Goal: Task Accomplishment & Management: Manage account settings

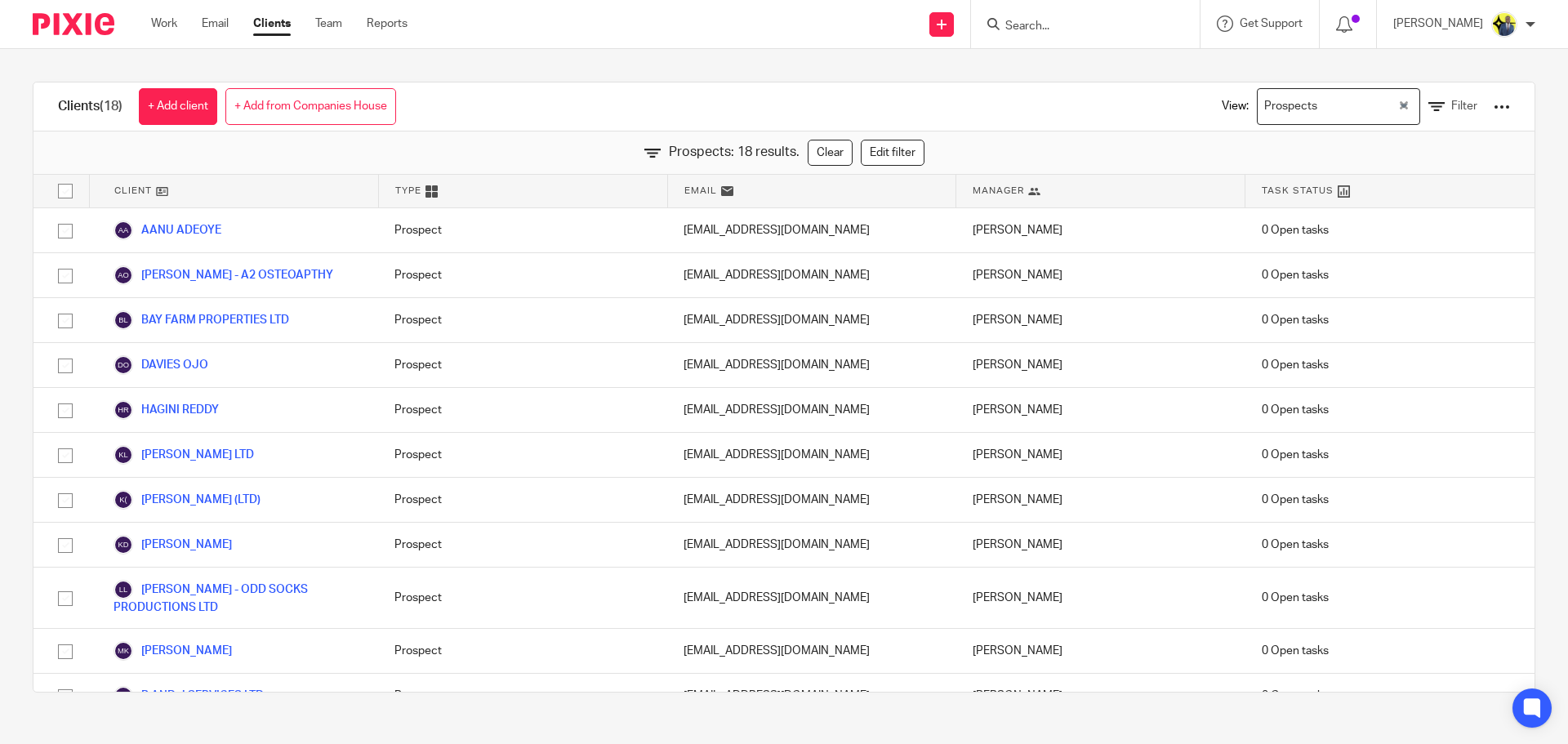
scroll to position [358, 0]
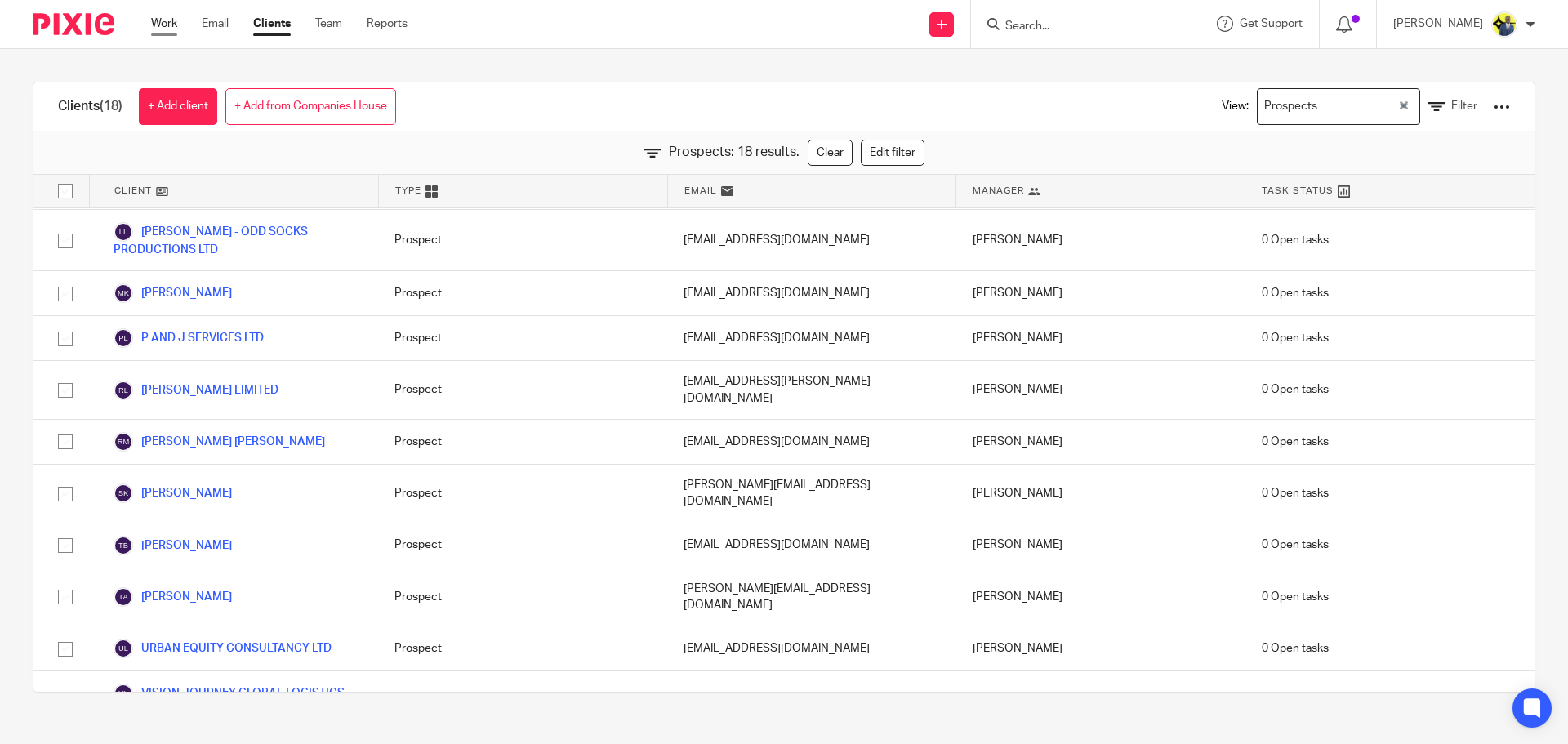
click at [160, 32] on link "Work" at bounding box center [164, 23] width 26 height 16
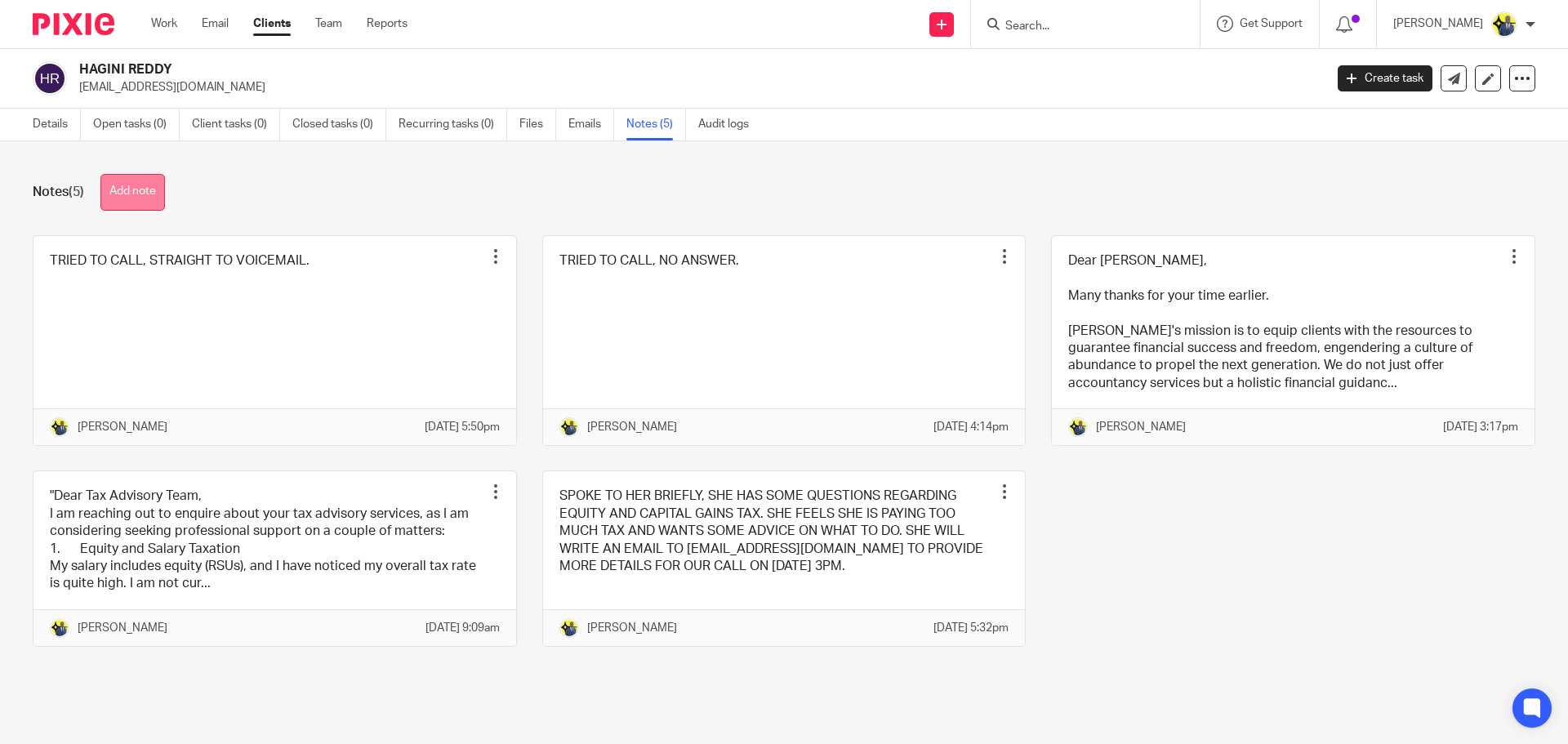
click at [145, 193] on button "Add note" at bounding box center [133, 192] width 65 height 37
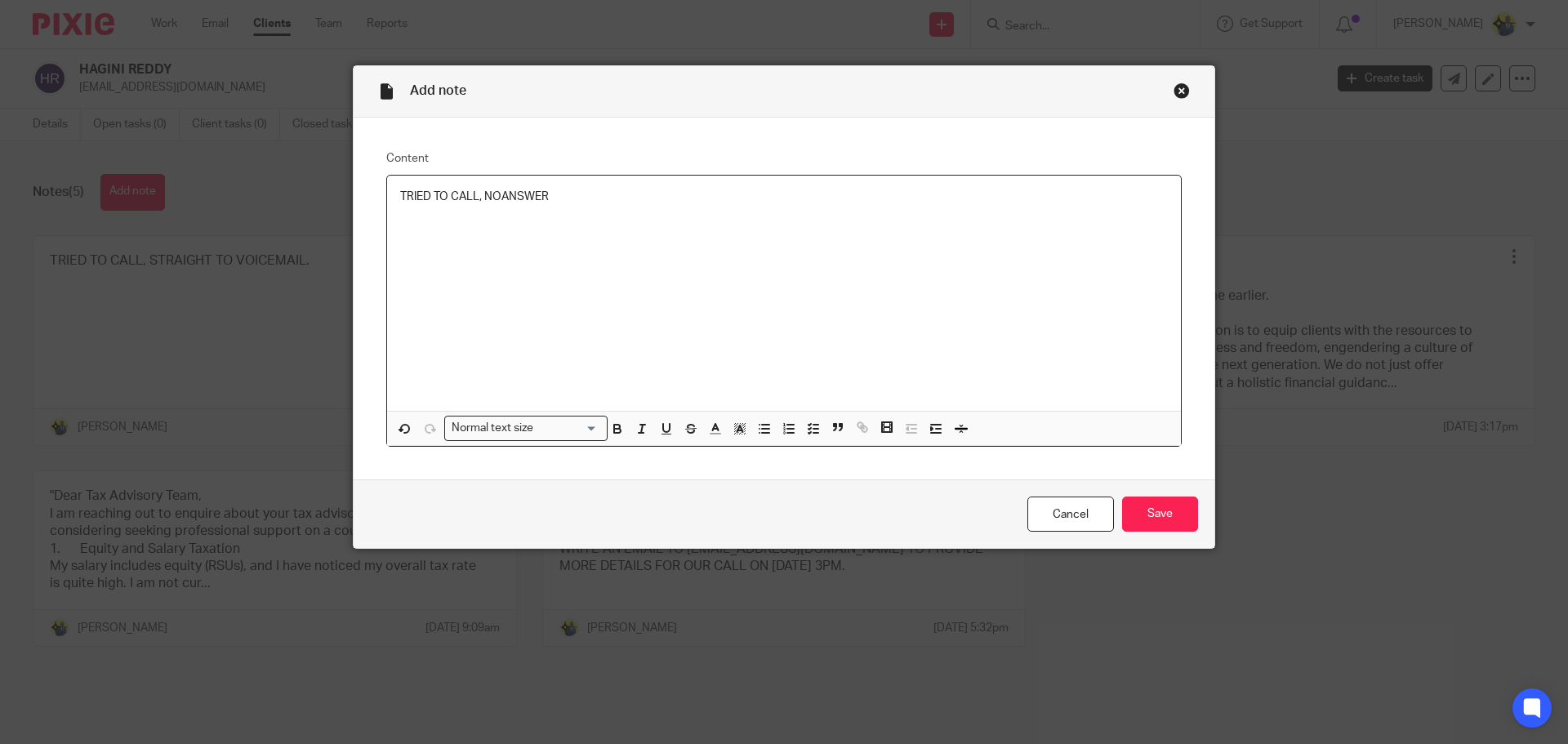
click at [500, 191] on p "TRIED TO CALL, NOANSWER" at bounding box center [784, 197] width 768 height 16
click at [1158, 525] on input "Save" at bounding box center [1160, 514] width 76 height 35
